Goal: Task Accomplishment & Management: Manage account settings

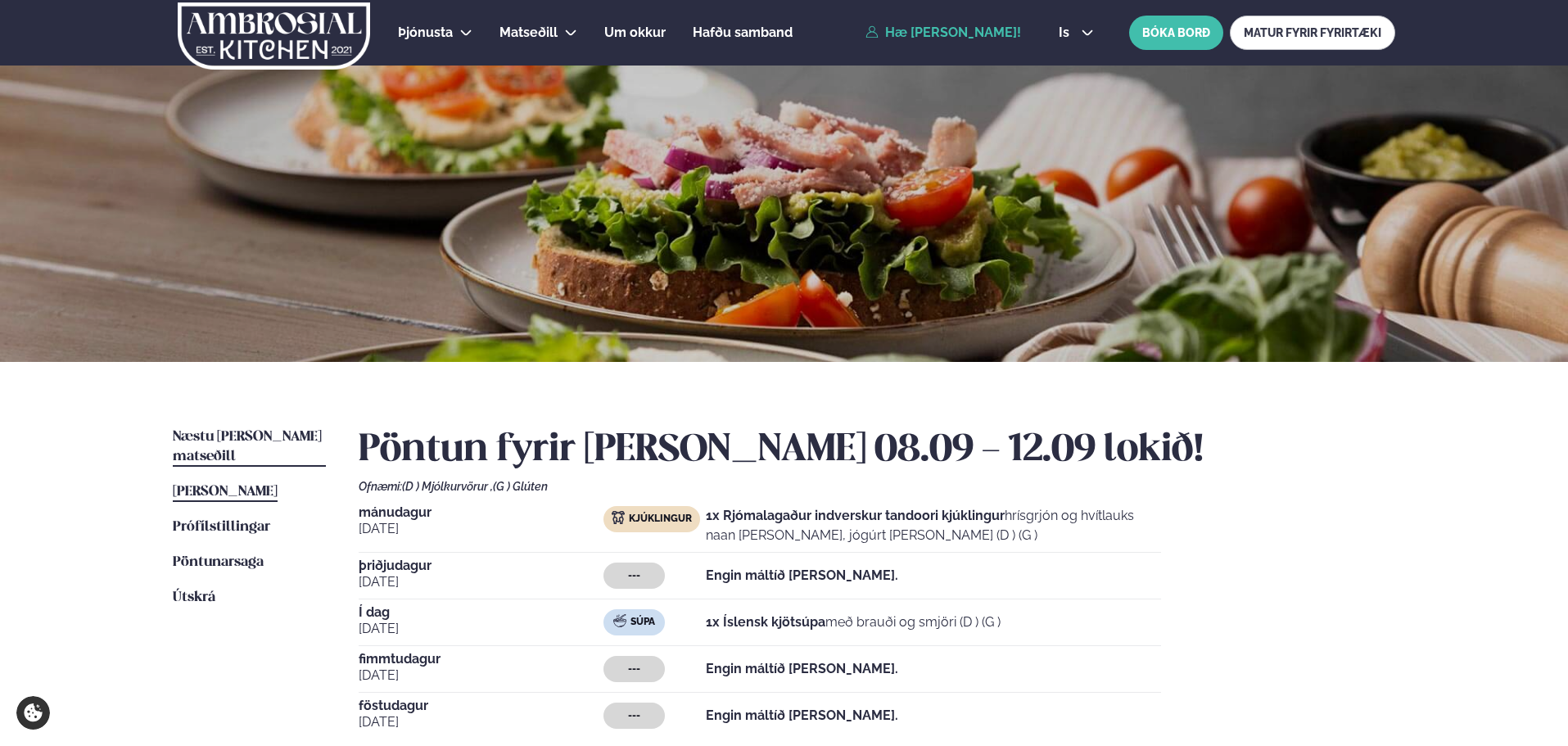
click at [232, 442] on span "Næstu [PERSON_NAME] matseðill" at bounding box center [247, 446] width 149 height 33
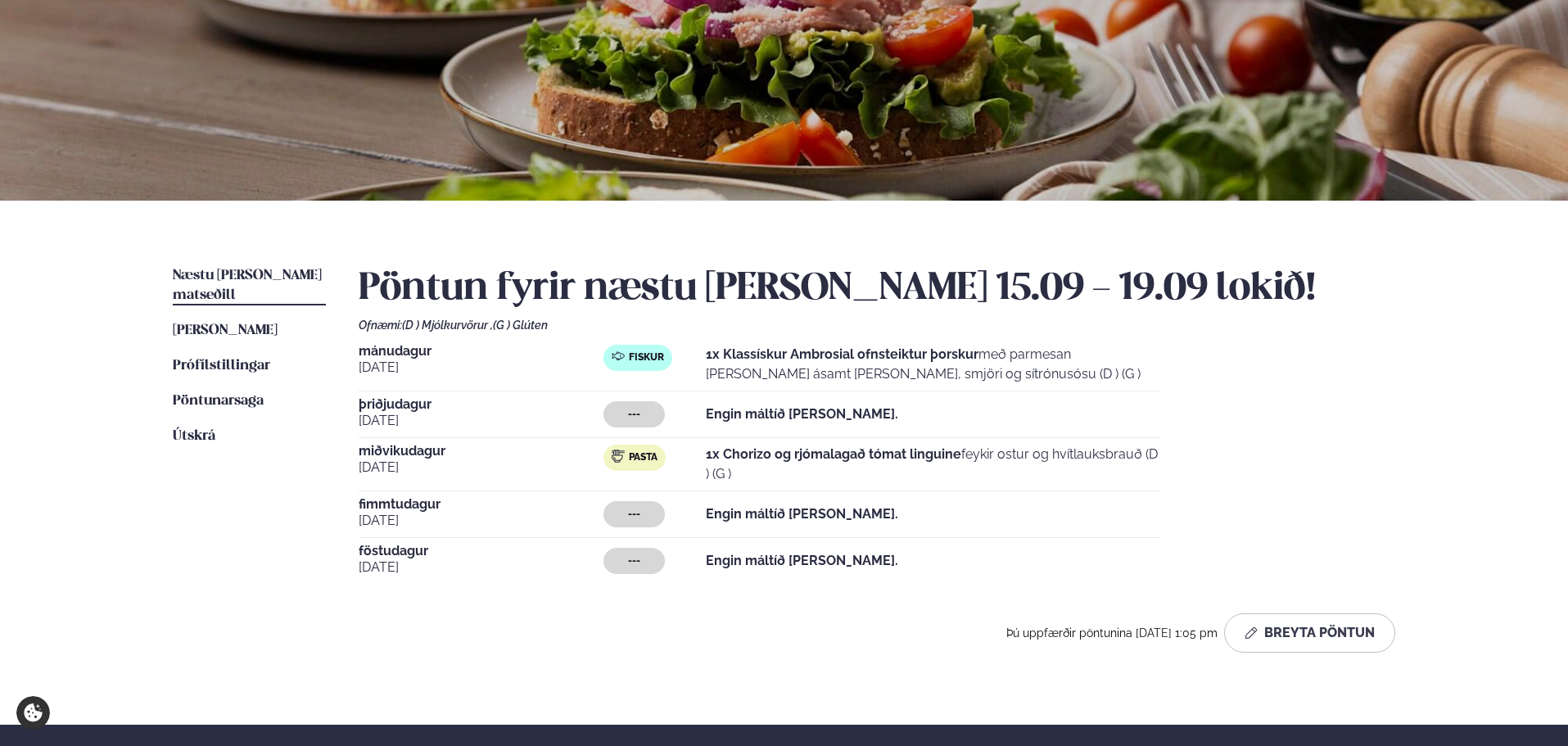
scroll to position [327, 0]
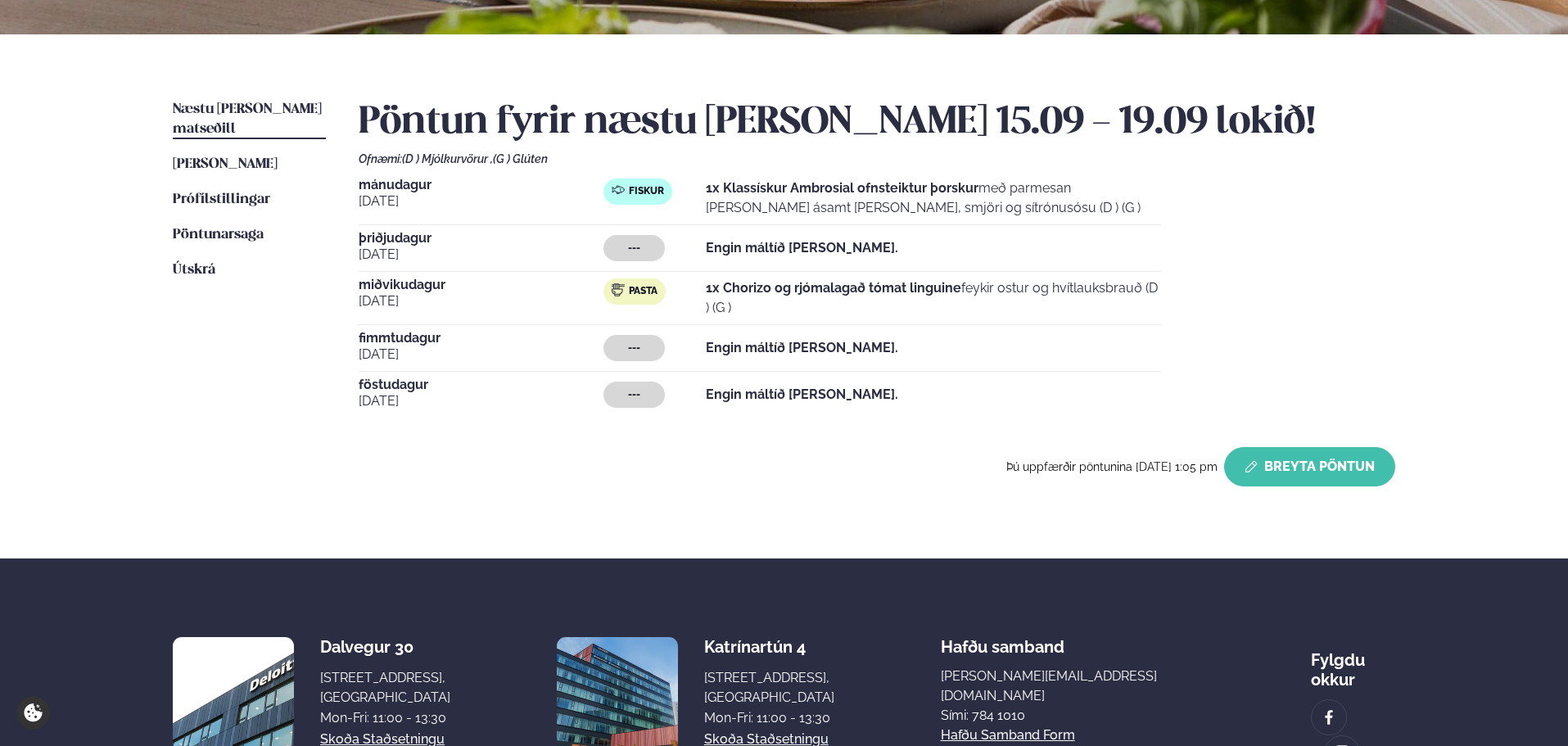
click at [1259, 471] on button "Breyta Pöntun" at bounding box center [1310, 467] width 171 height 40
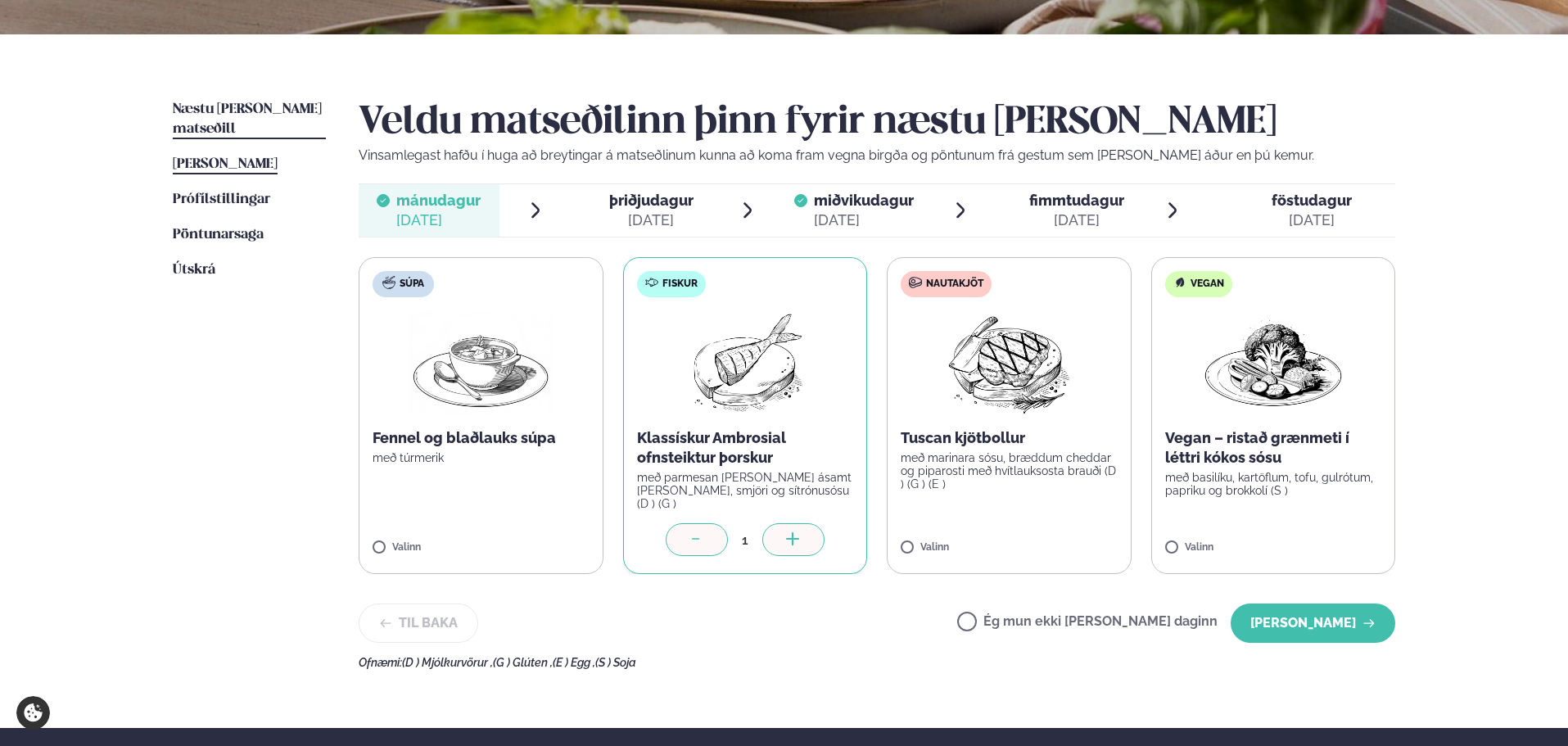
click at [208, 158] on span "[PERSON_NAME]" at bounding box center [225, 164] width 105 height 14
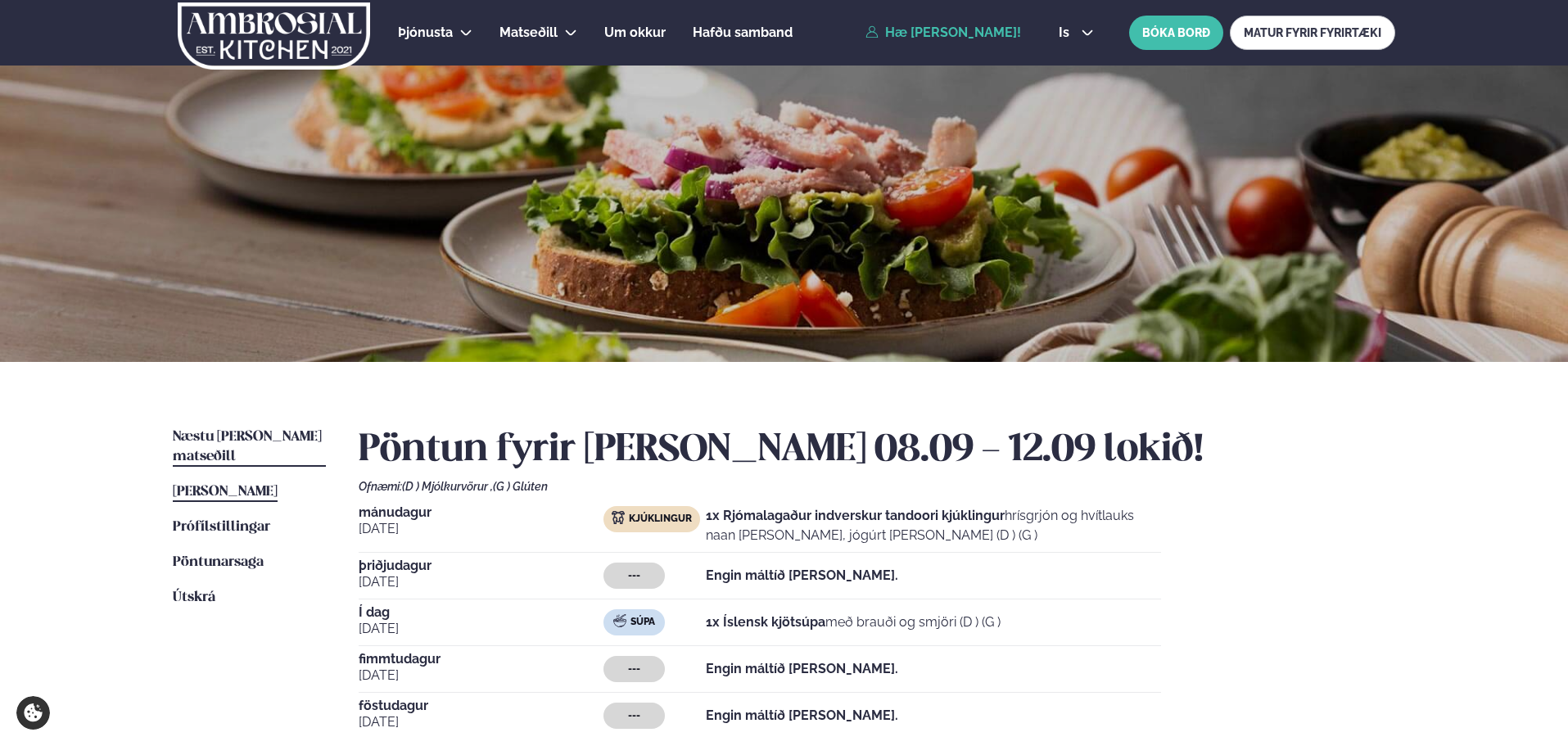
click at [235, 441] on span "Næstu [PERSON_NAME] matseðill" at bounding box center [247, 446] width 149 height 33
